Goal: Information Seeking & Learning: Learn about a topic

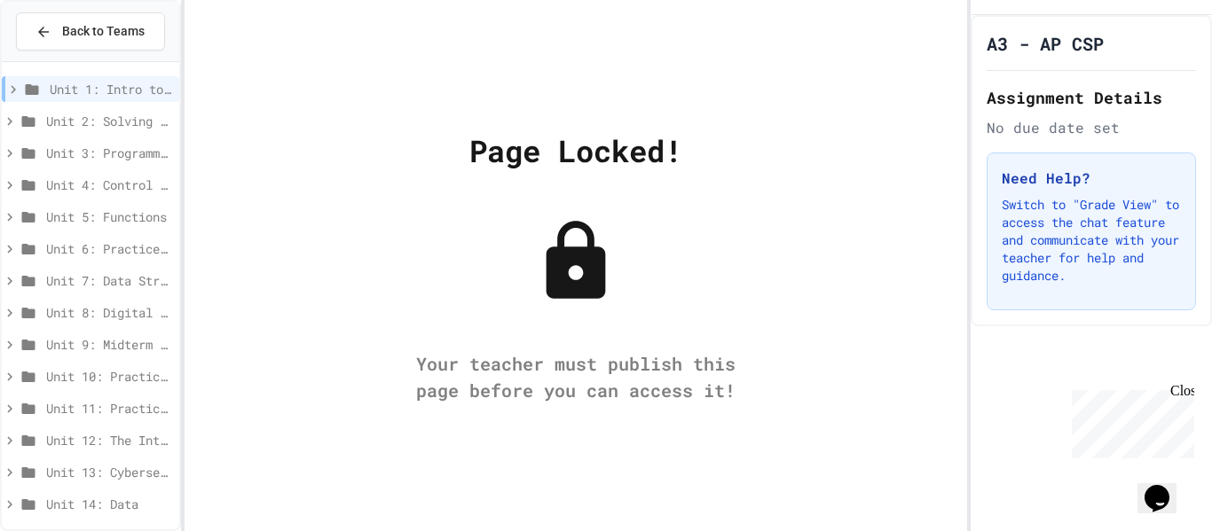
click at [130, 122] on span "Unit 2: Solving Problems in Computer Science" at bounding box center [109, 121] width 126 height 19
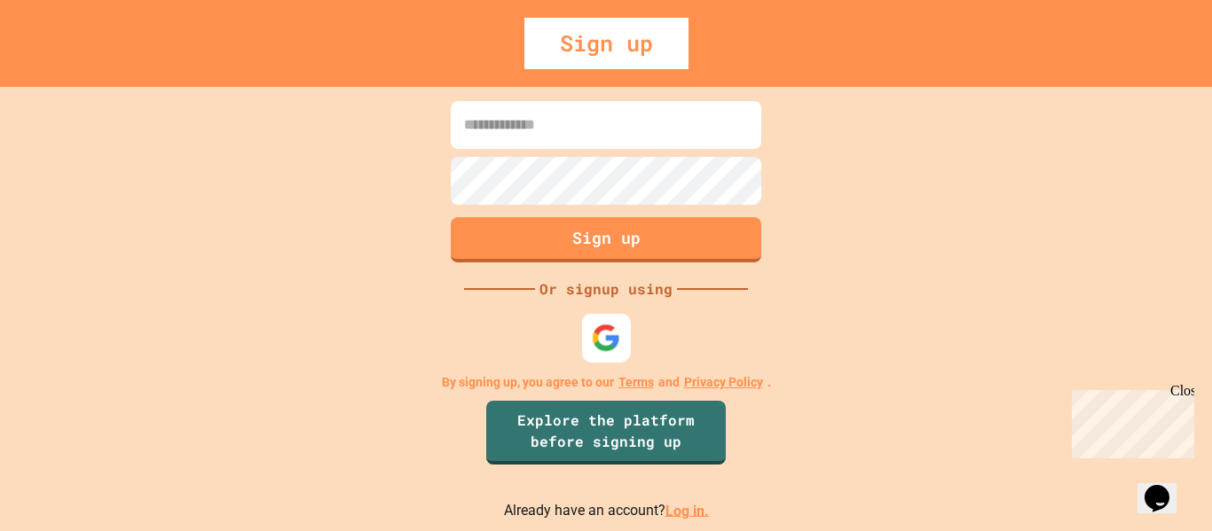
click at [604, 342] on img at bounding box center [606, 337] width 29 height 29
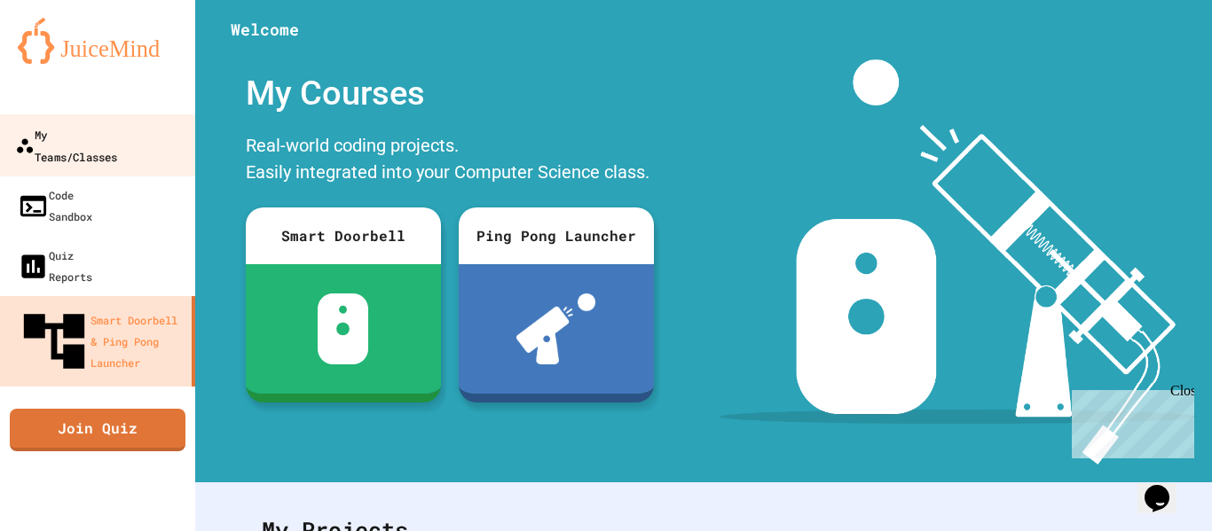
click at [117, 129] on div "My Teams/Classes" at bounding box center [66, 144] width 102 height 43
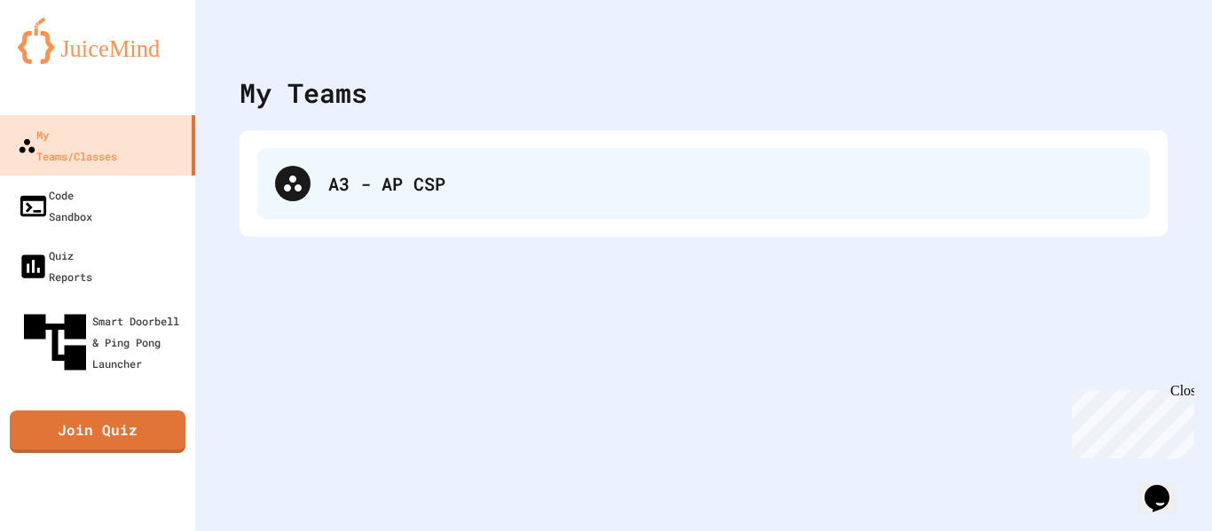
click at [364, 204] on div "A3 - AP CSP" at bounding box center [703, 183] width 893 height 71
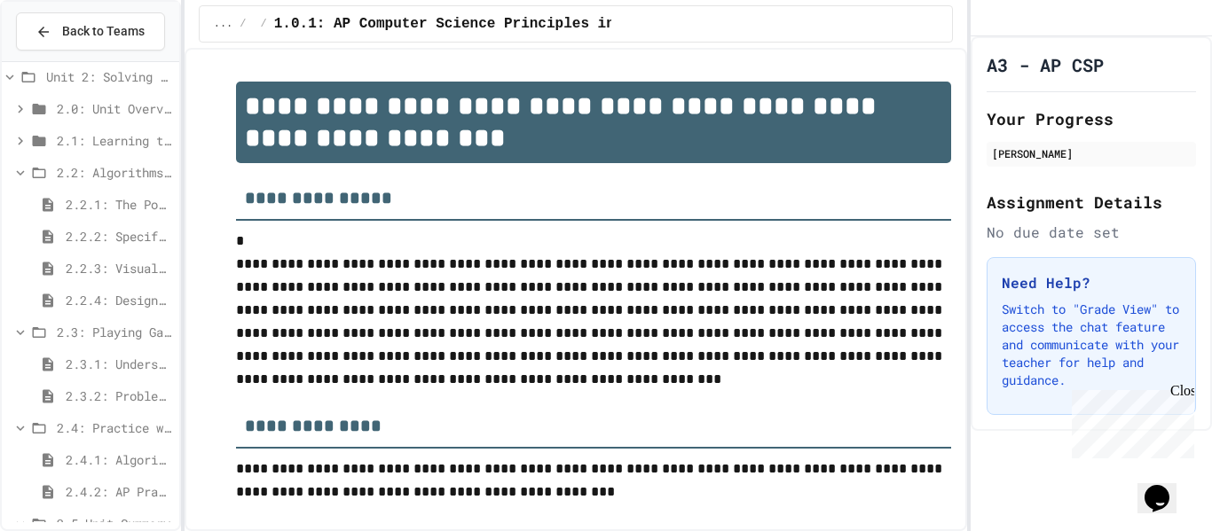
scroll to position [232, 0]
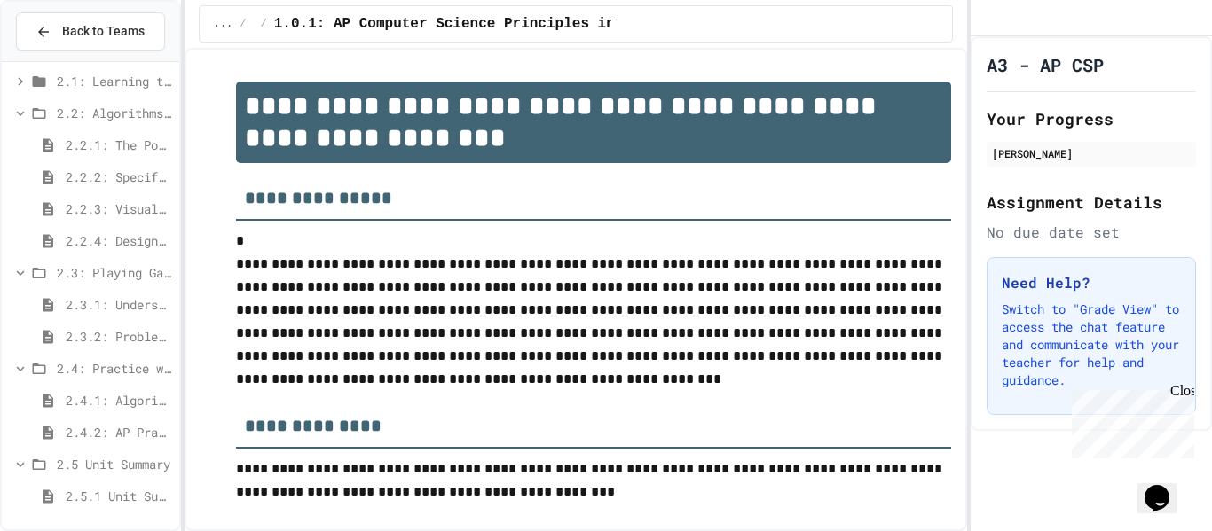
click at [111, 406] on span "2.4.1: Algorithm Practice Exercises" at bounding box center [119, 400] width 106 height 19
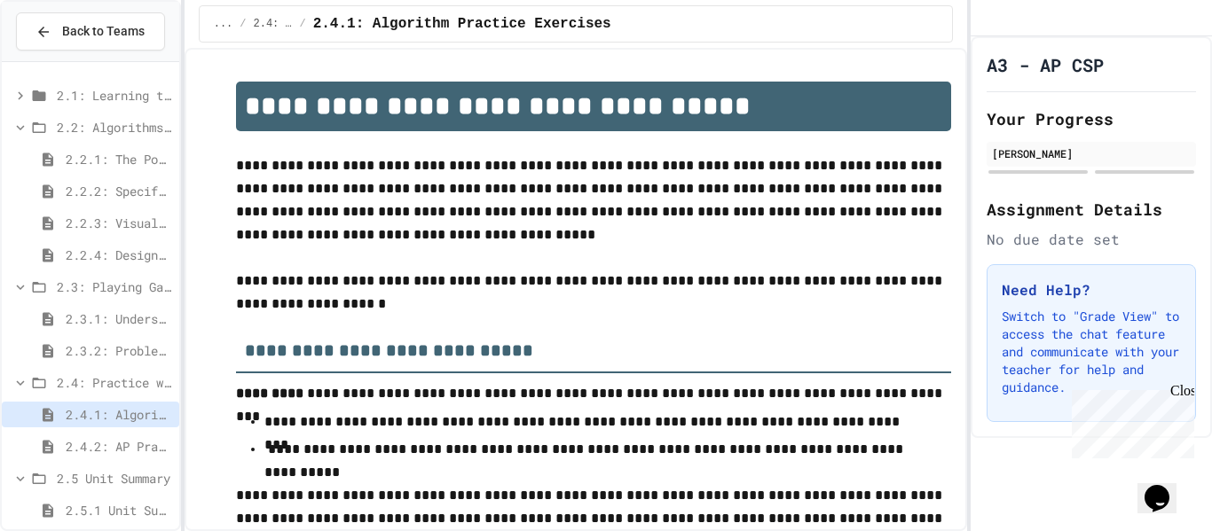
scroll to position [4, 0]
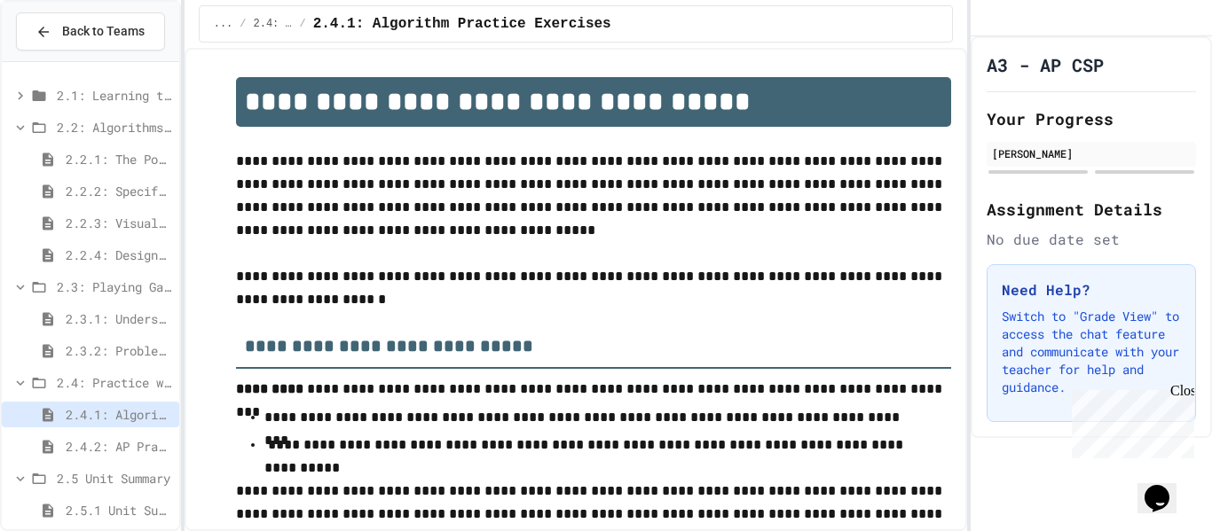
click at [79, 452] on span "2.4.2: AP Practice Questions" at bounding box center [119, 446] width 106 height 19
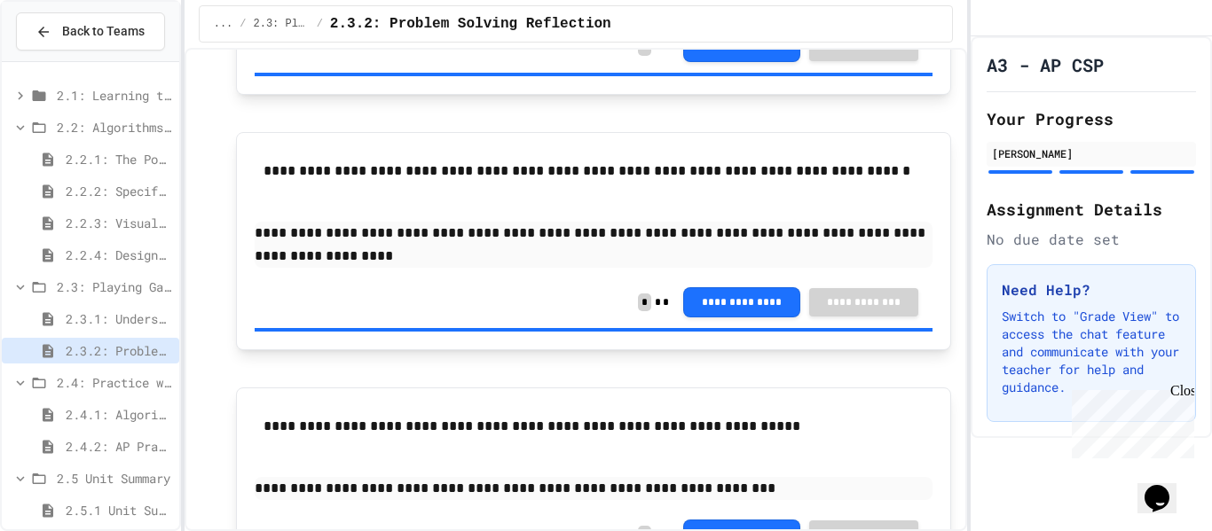
scroll to position [463, 0]
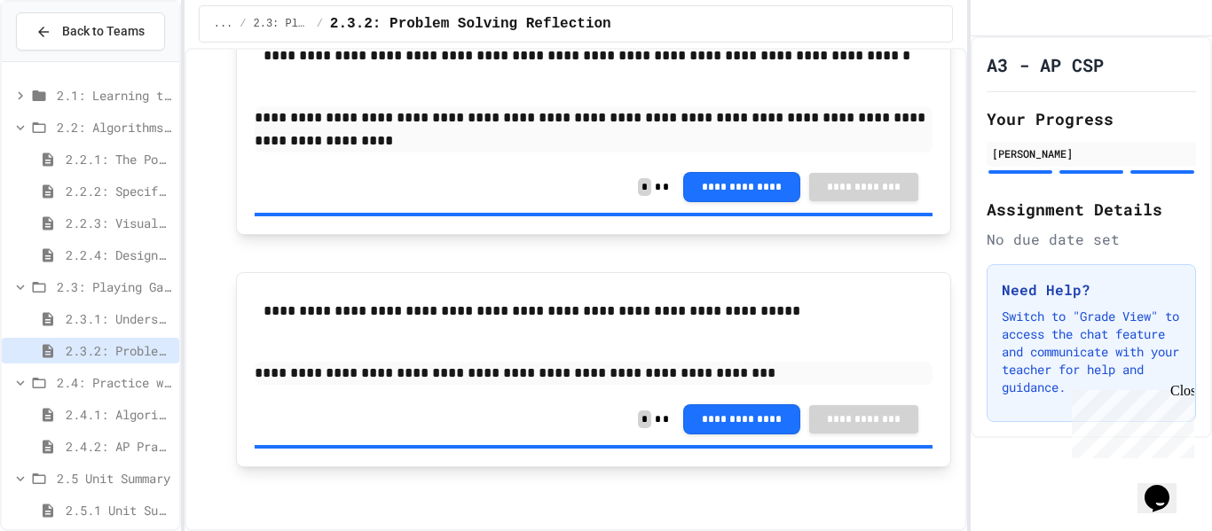
click at [101, 407] on span "2.4.1: Algorithm Practice Exercises" at bounding box center [119, 414] width 106 height 19
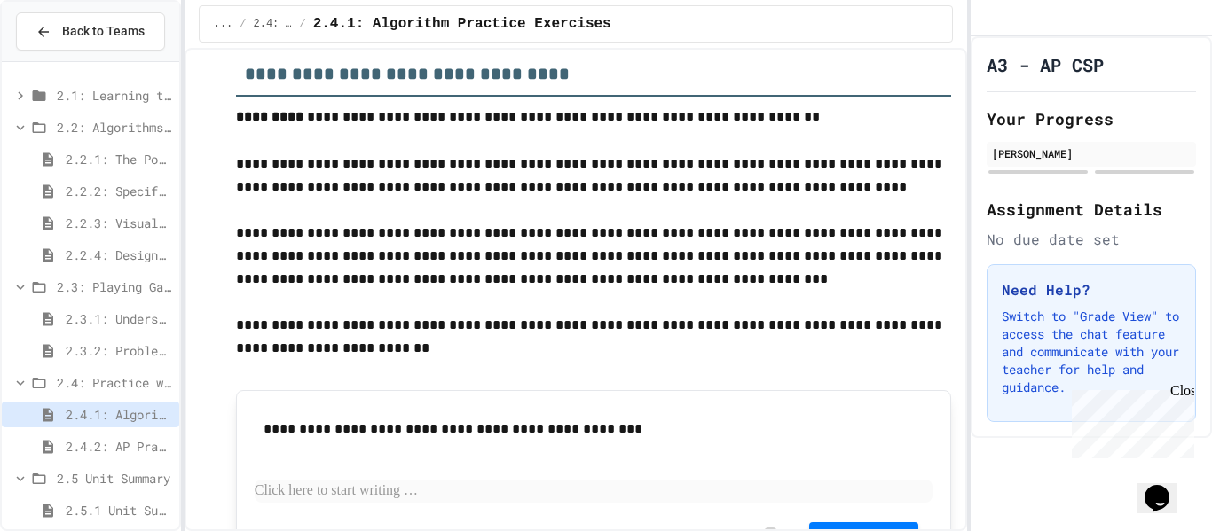
scroll to position [2119, 0]
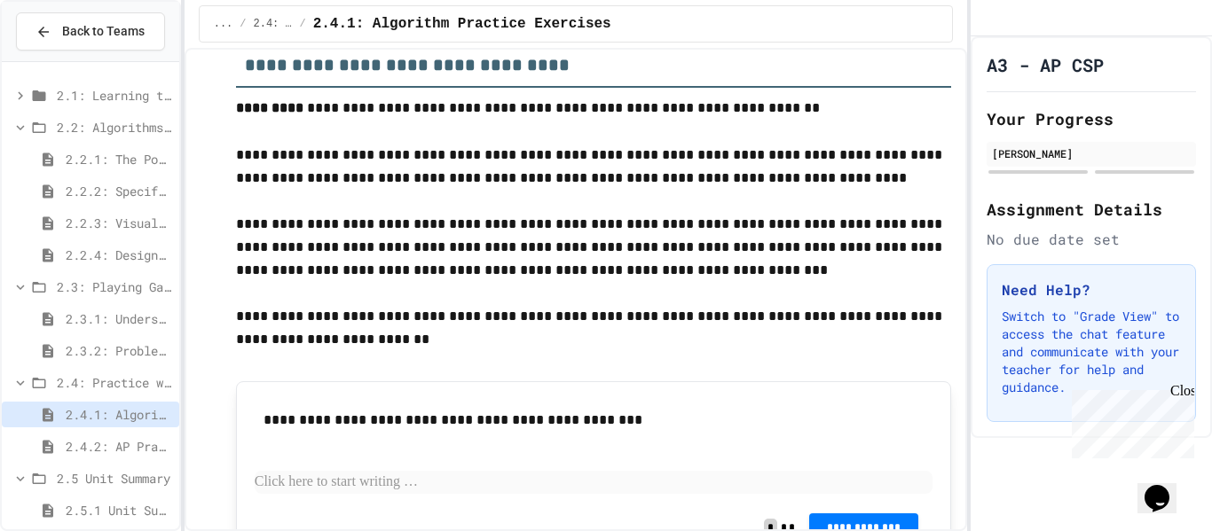
click at [121, 453] on span "2.4.2: AP Practice Questions" at bounding box center [119, 446] width 106 height 19
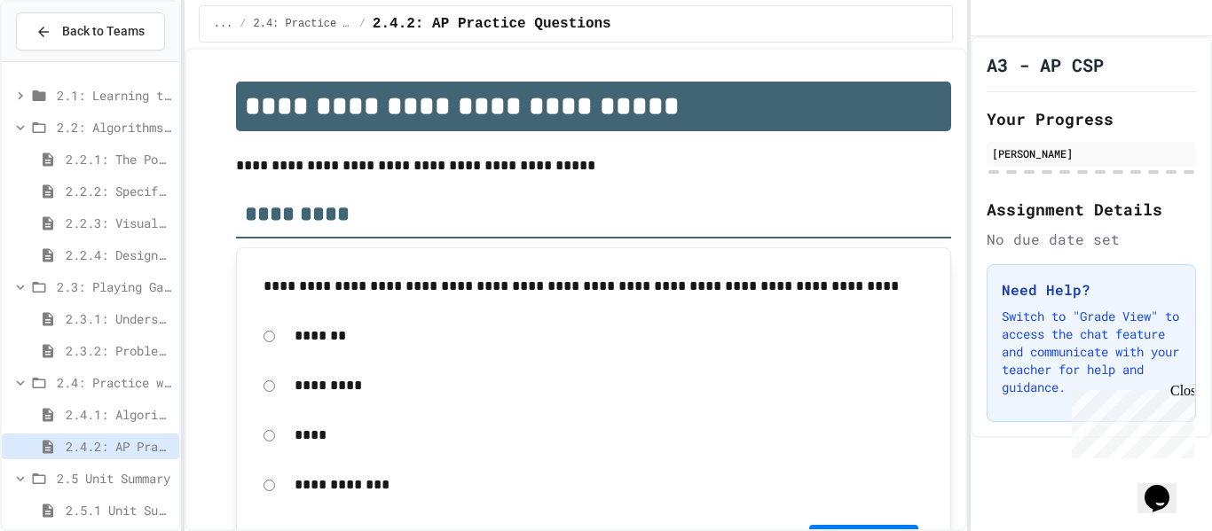
click at [124, 416] on span "2.4.1: Algorithm Practice Exercises" at bounding box center [119, 414] width 106 height 19
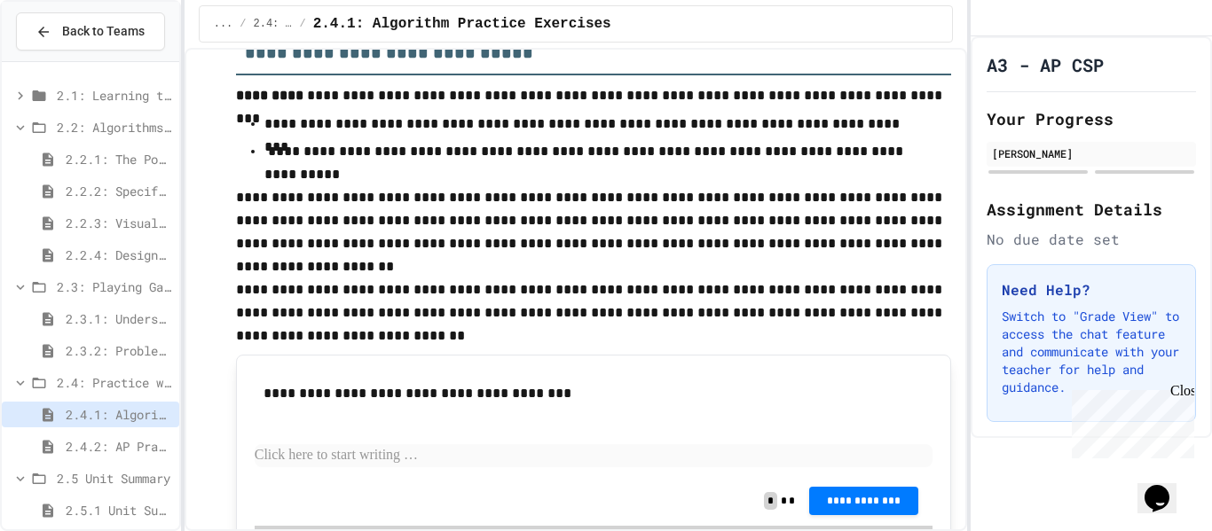
scroll to position [302, 0]
